Goal: Task Accomplishment & Management: Use online tool/utility

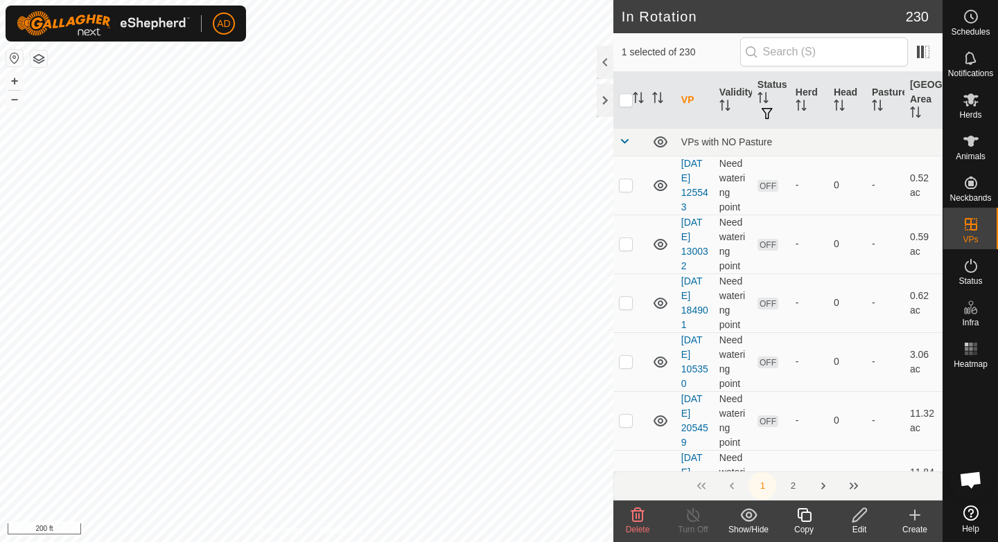
checkbox input "true"
checkbox input "false"
checkbox input "true"
click at [794, 527] on div "Copy" at bounding box center [803, 530] width 55 height 12
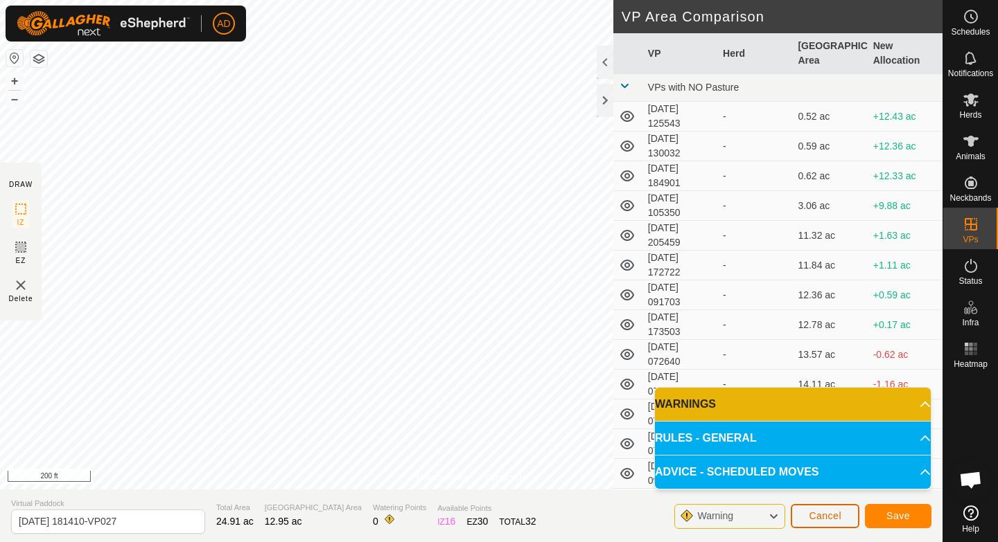
click at [594, 432] on div "Privacy Policy Contact Us Type: Inclusion Zone undefined Animal + – ⇧ i 200 ft …" at bounding box center [471, 271] width 942 height 542
drag, startPoint x: 797, startPoint y: 521, endPoint x: 600, endPoint y: 78, distance: 485.4
click at [600, 78] on div "Privacy Policy Contact Us Type: Inclusion Zone undefined Animal + – ⇧ i 200 ft …" at bounding box center [471, 271] width 942 height 542
click at [887, 513] on span "Save" at bounding box center [898, 516] width 24 height 11
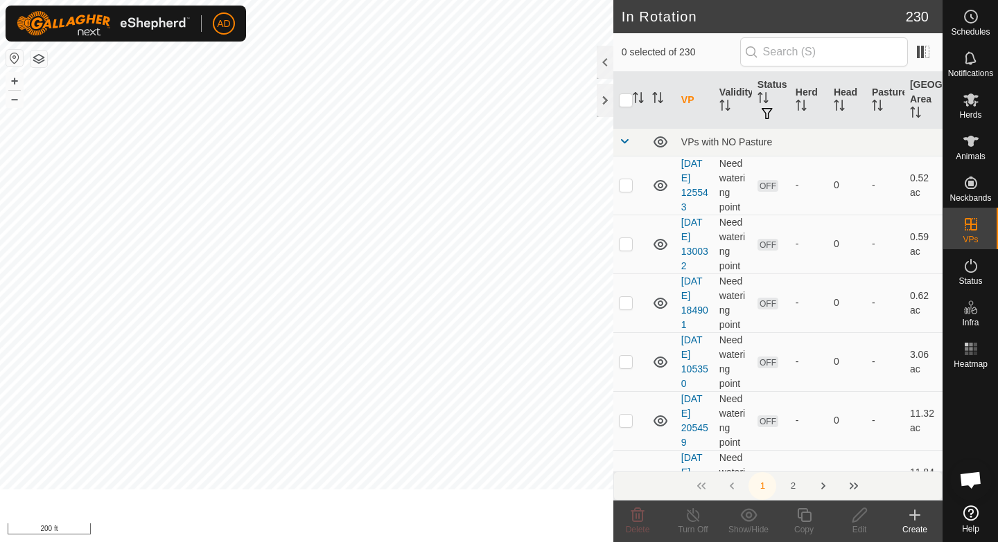
checkbox input "true"
click at [961, 116] on span "Herds" at bounding box center [970, 115] width 22 height 8
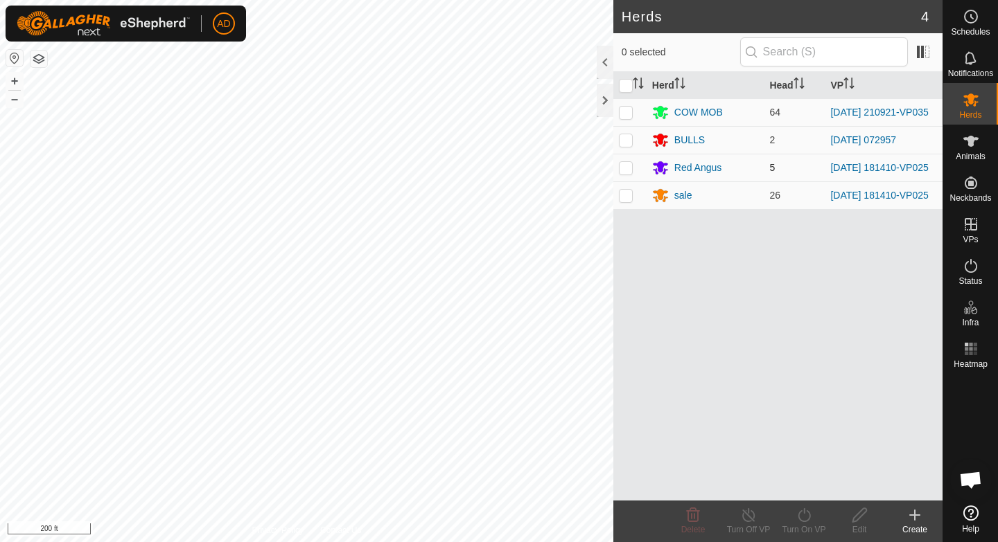
click at [633, 168] on td at bounding box center [629, 168] width 33 height 28
checkbox input "true"
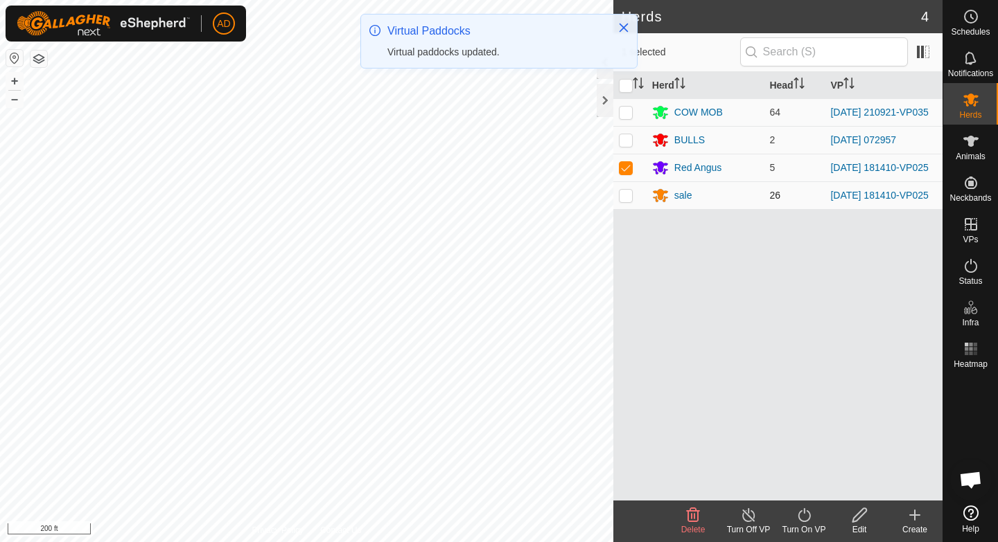
click at [626, 200] on p-checkbox at bounding box center [626, 195] width 14 height 11
checkbox input "true"
click at [805, 518] on icon at bounding box center [803, 515] width 17 height 17
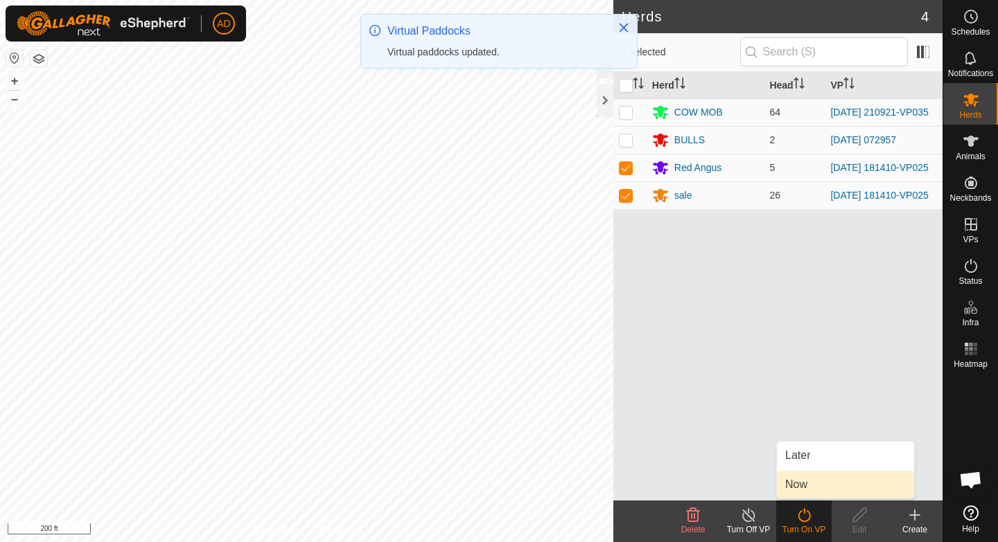
click at [813, 488] on link "Now" at bounding box center [845, 485] width 137 height 28
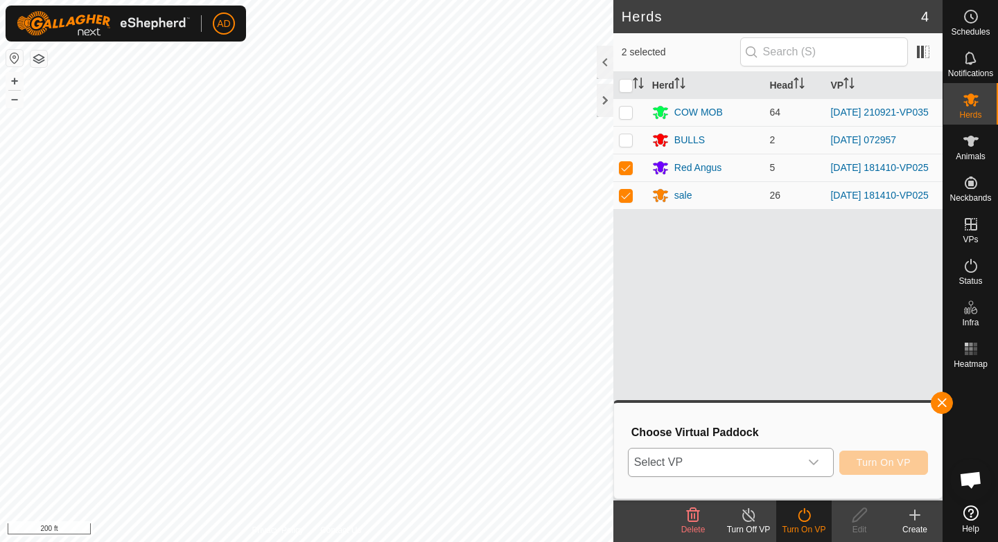
click at [786, 450] on span "Select VP" at bounding box center [713, 463] width 171 height 28
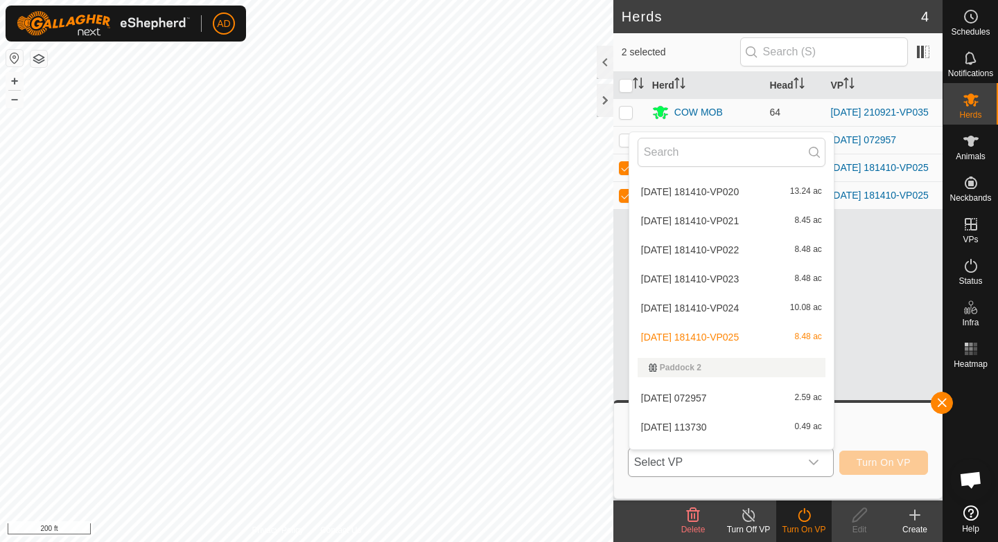
scroll to position [3993, 0]
click at [881, 350] on div "Herd Head VP COW MOB 64 [DATE] 210921-VP035 BULLS 2 [DATE] 072957 Red Angus 5 […" at bounding box center [777, 286] width 329 height 429
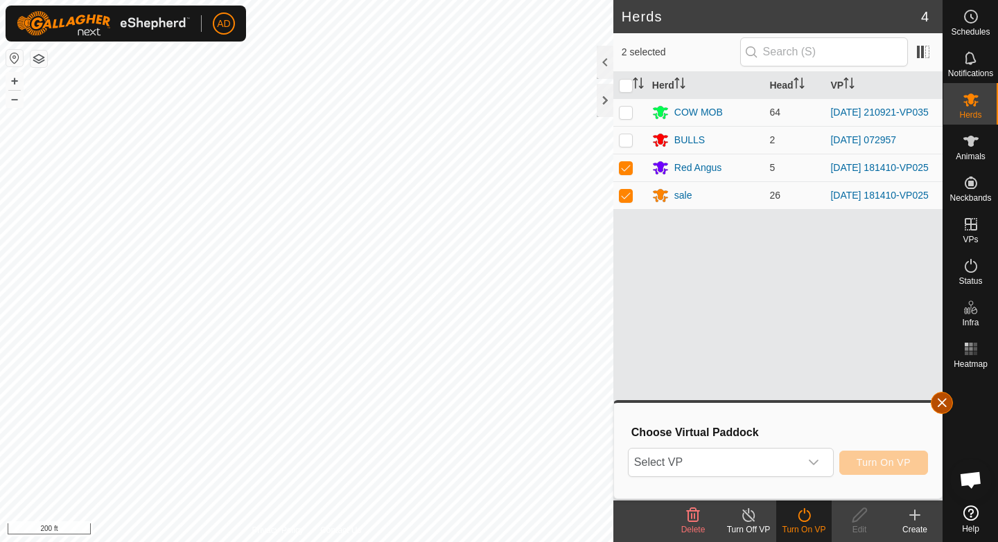
click at [949, 408] on button "button" at bounding box center [941, 403] width 22 height 22
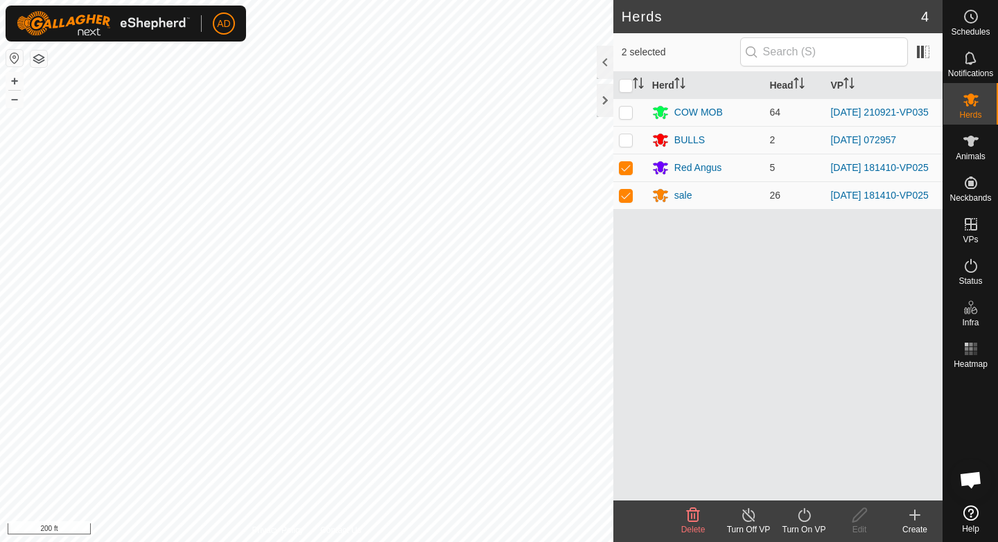
click at [793, 509] on turn-on-svg-icon at bounding box center [803, 515] width 55 height 17
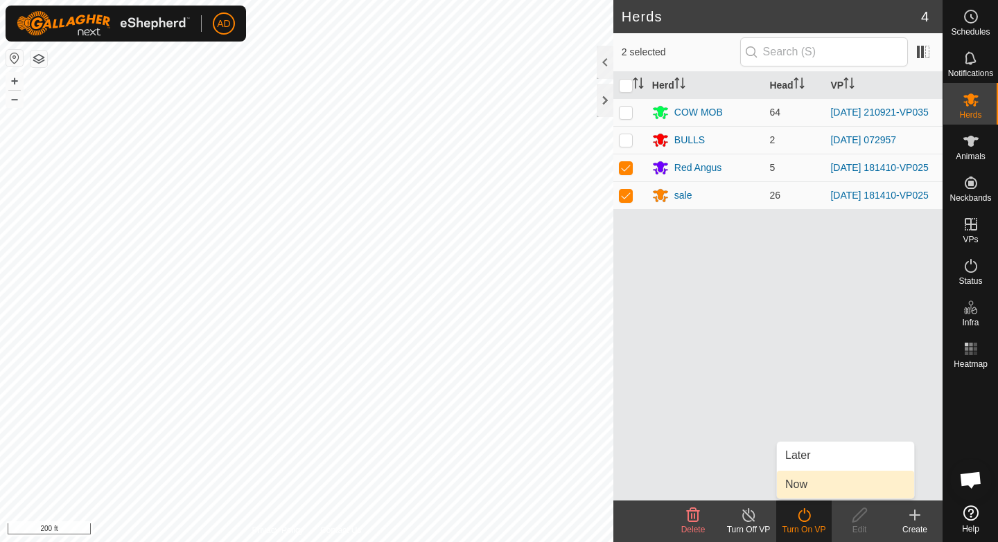
click at [809, 495] on link "Now" at bounding box center [845, 485] width 137 height 28
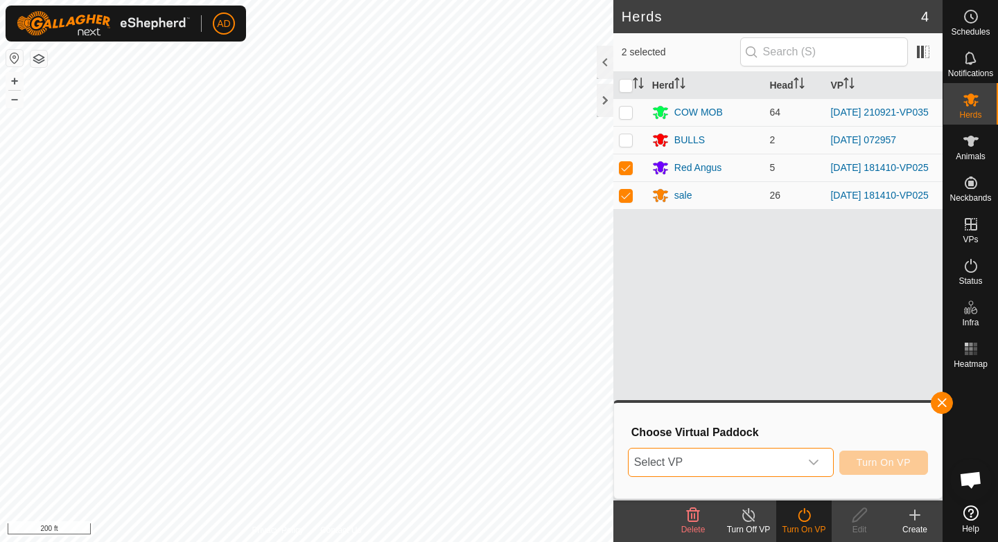
click at [769, 455] on span "Select VP" at bounding box center [713, 463] width 171 height 28
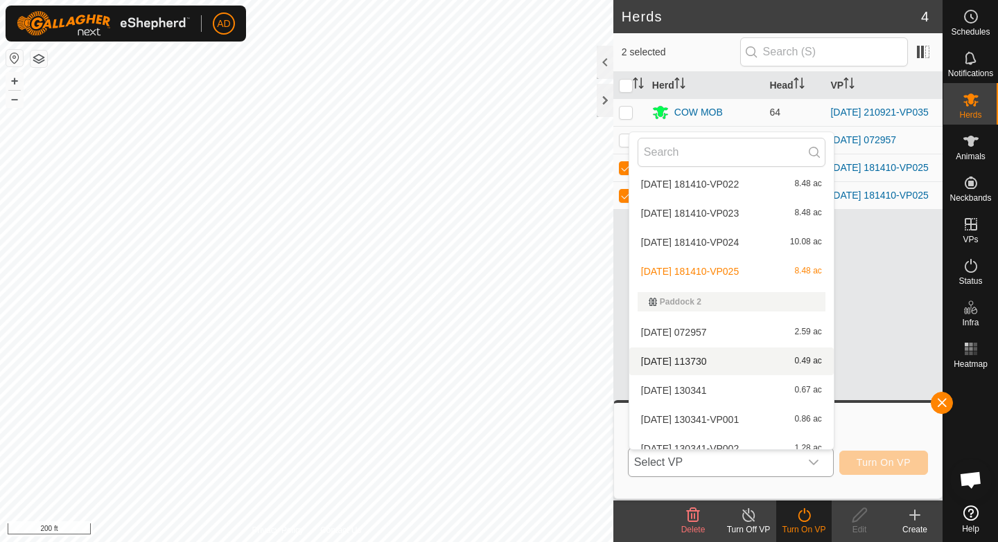
scroll to position [4099, 0]
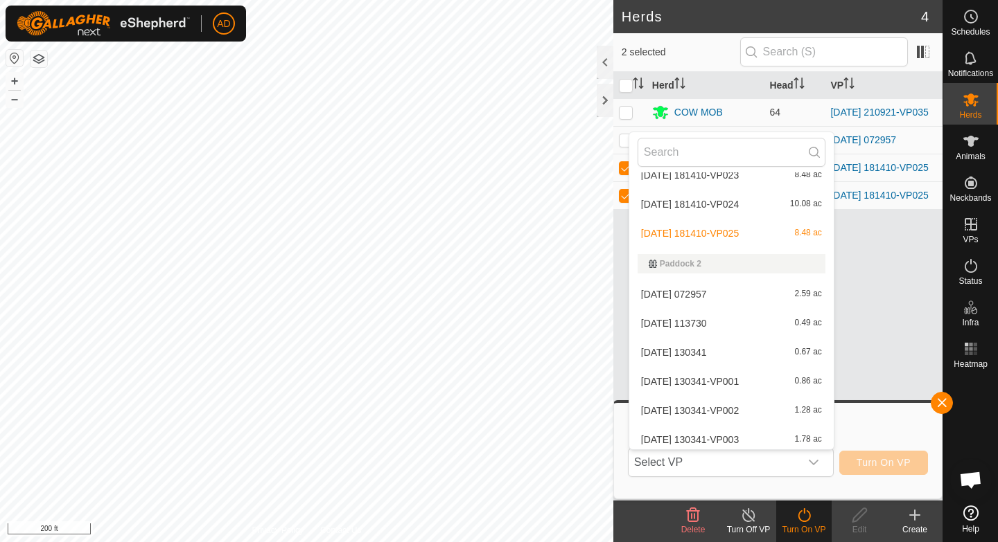
click at [921, 385] on div "Herd Head VP COW MOB 64 [DATE] 210921-VP035 BULLS 2 [DATE] 072957 Red Angus 5 […" at bounding box center [777, 286] width 329 height 429
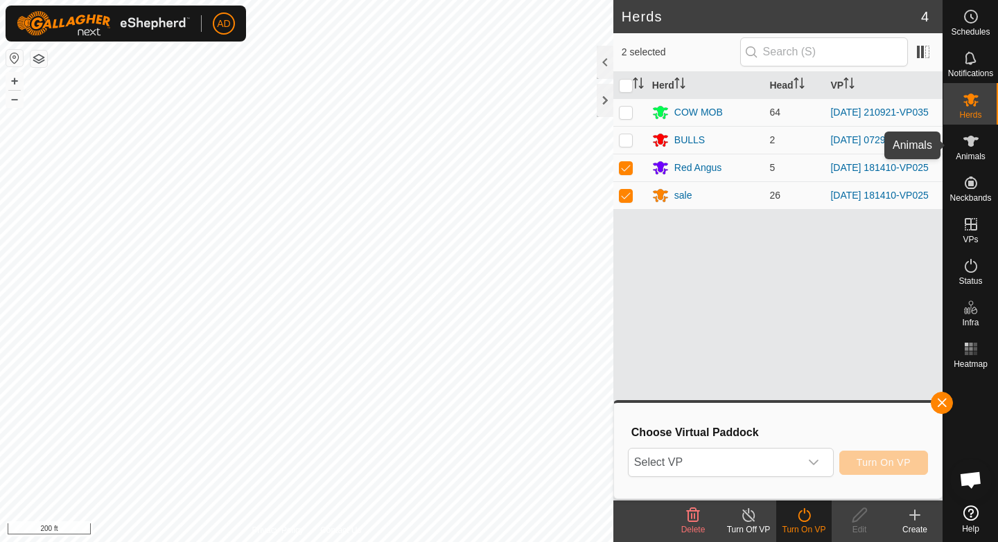
click at [979, 123] on div "Herds" at bounding box center [970, 104] width 55 height 42
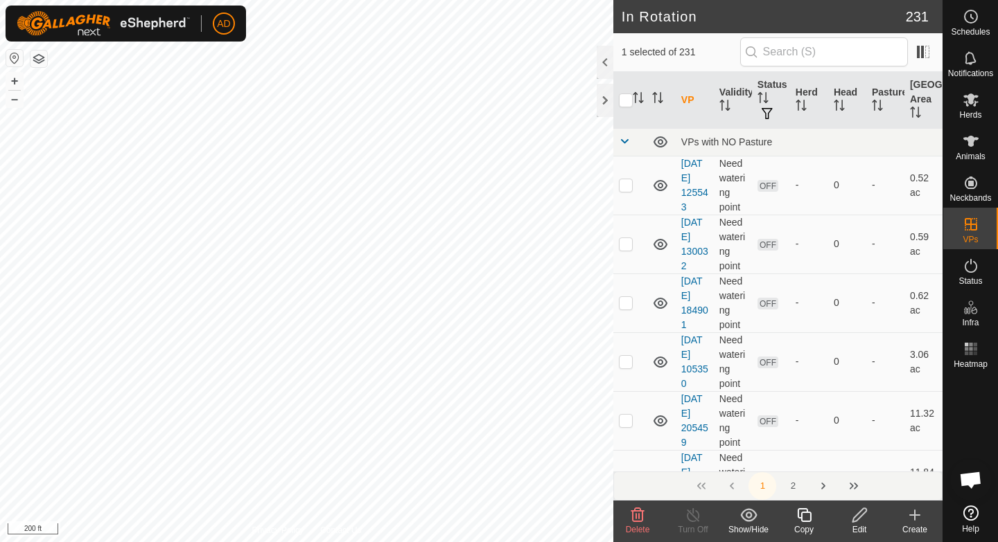
checkbox input "true"
checkbox input "false"
click at [980, 112] on span "Herds" at bounding box center [970, 115] width 22 height 8
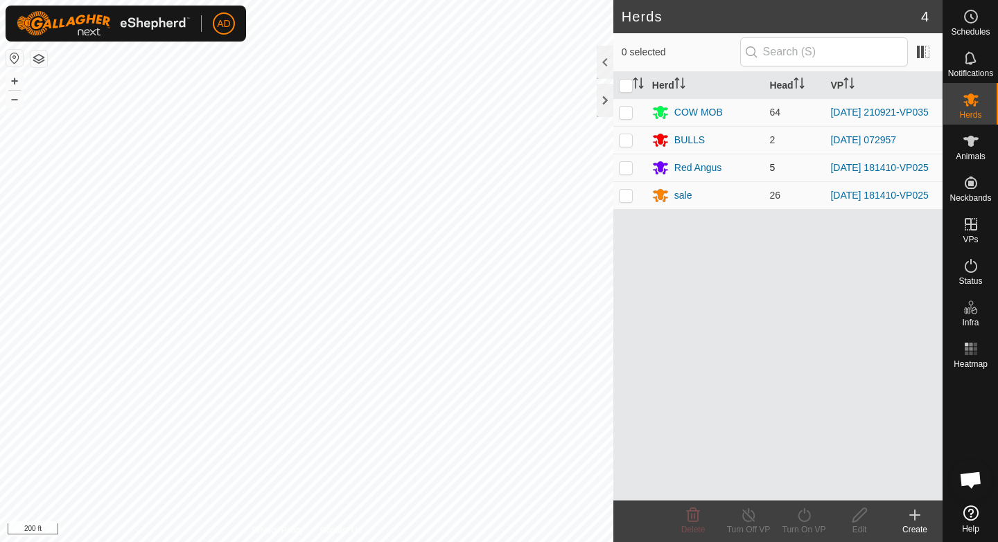
click at [637, 182] on td at bounding box center [629, 168] width 33 height 28
checkbox input "true"
click at [633, 199] on td at bounding box center [629, 196] width 33 height 28
checkbox input "true"
click at [819, 530] on div "Turn On VP" at bounding box center [803, 530] width 55 height 12
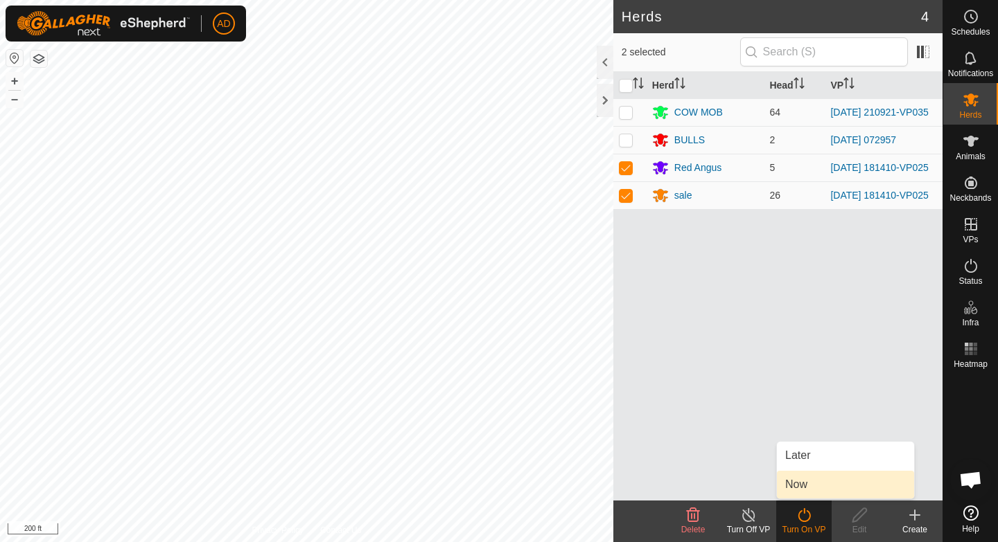
click at [802, 487] on link "Now" at bounding box center [845, 485] width 137 height 28
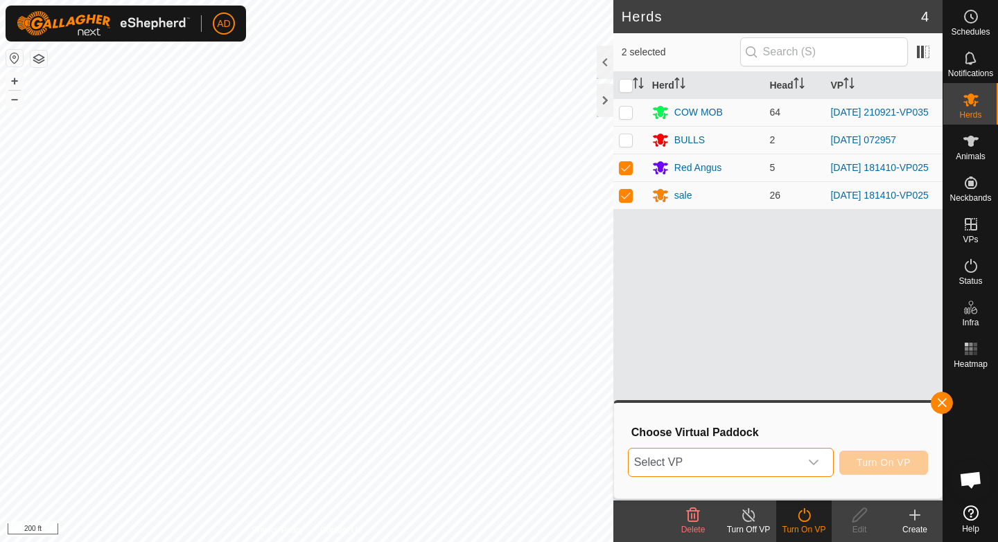
click at [784, 468] on span "Select VP" at bounding box center [713, 463] width 171 height 28
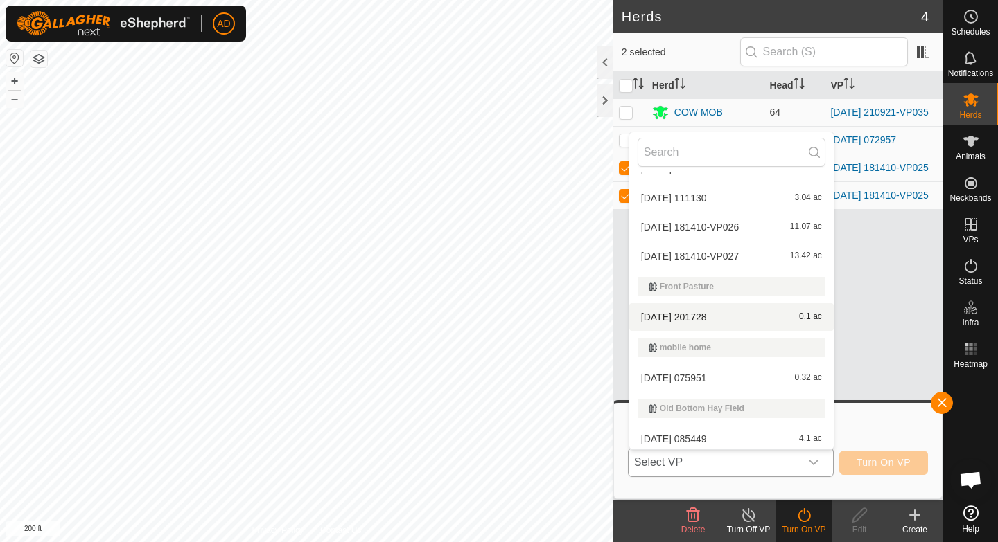
scroll to position [2239, 0]
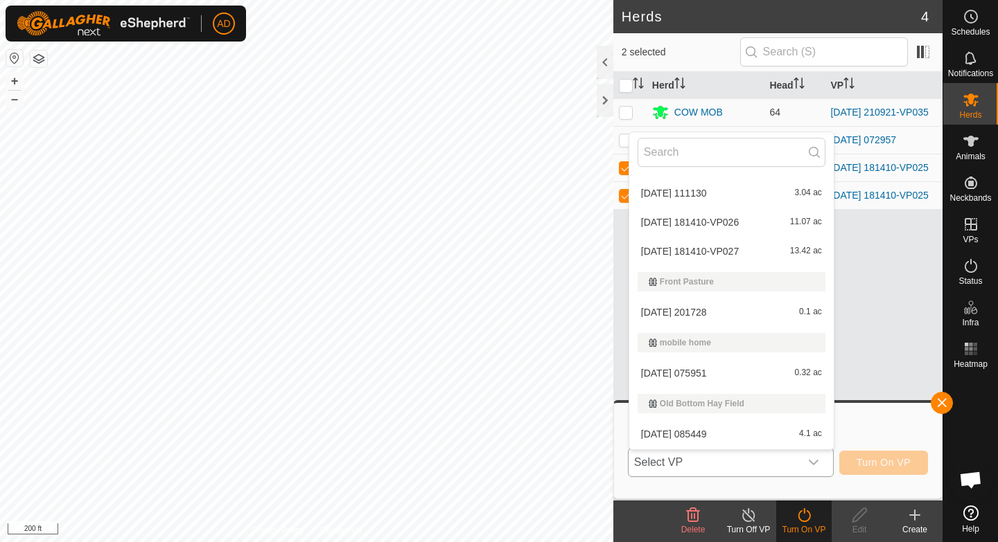
click at [772, 251] on li "[DATE] 181410-VP027 13.42 ac" at bounding box center [731, 252] width 204 height 28
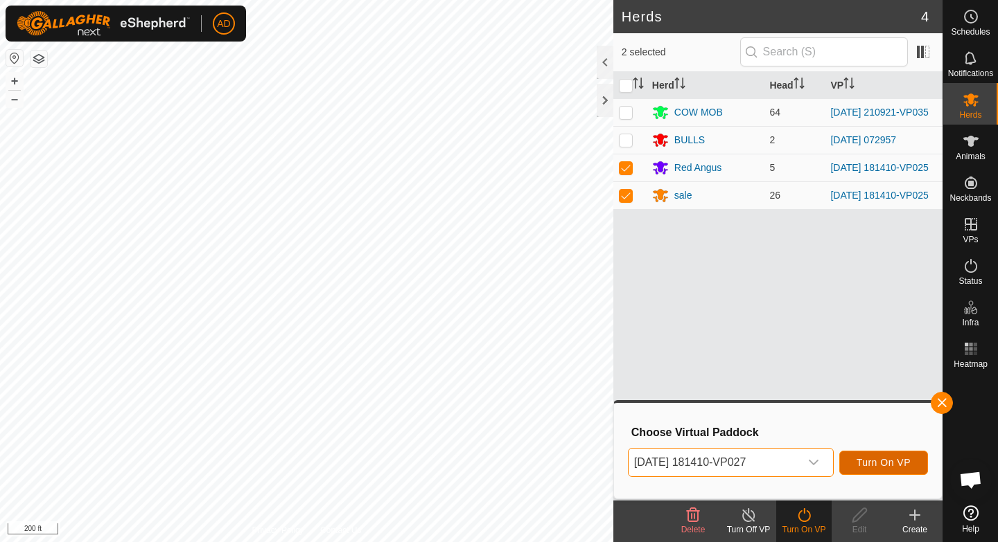
click at [898, 464] on span "Turn On VP" at bounding box center [883, 462] width 54 height 11
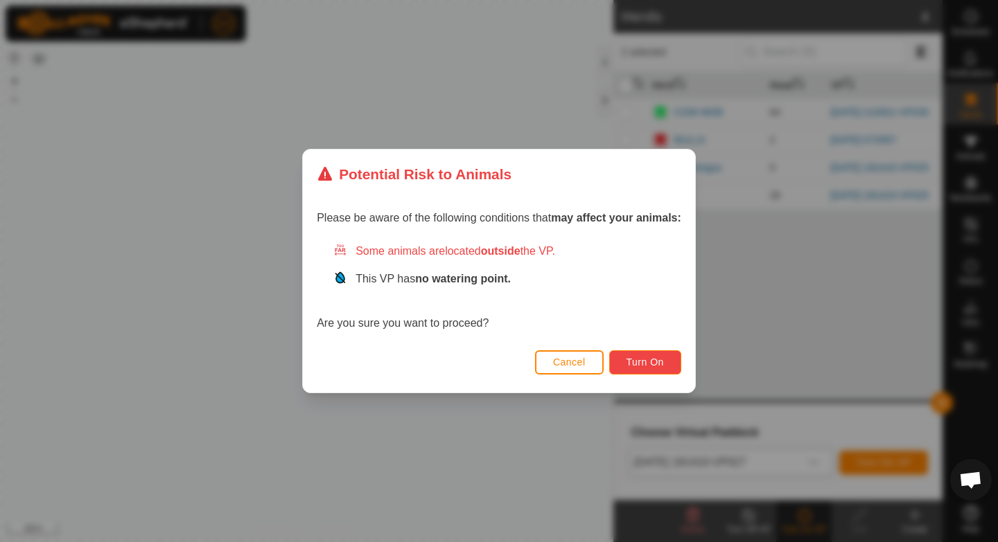
click at [663, 353] on button "Turn On" at bounding box center [645, 363] width 72 height 24
